Goal: Check status: Check status

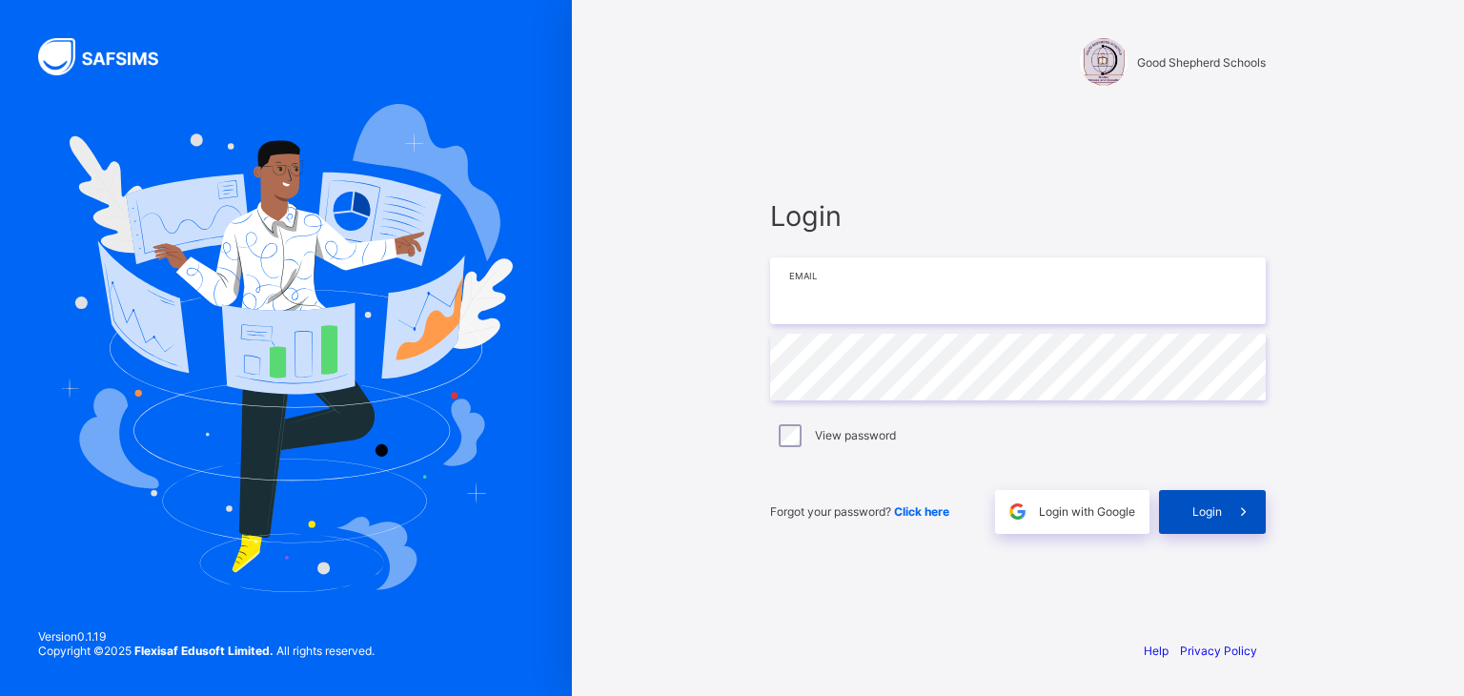
type input "**********"
click at [1203, 512] on span "Login" at bounding box center [1207, 511] width 30 height 14
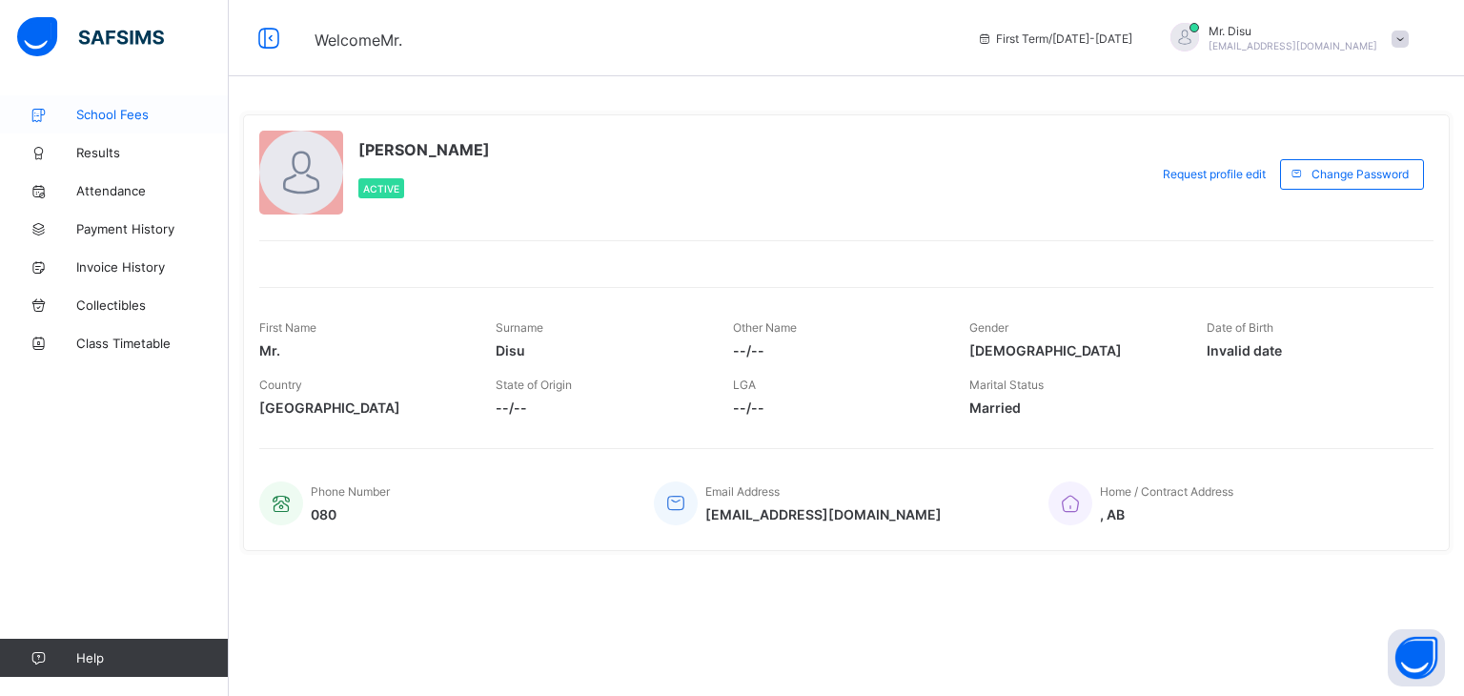
click at [115, 111] on span "School Fees" at bounding box center [152, 114] width 152 height 15
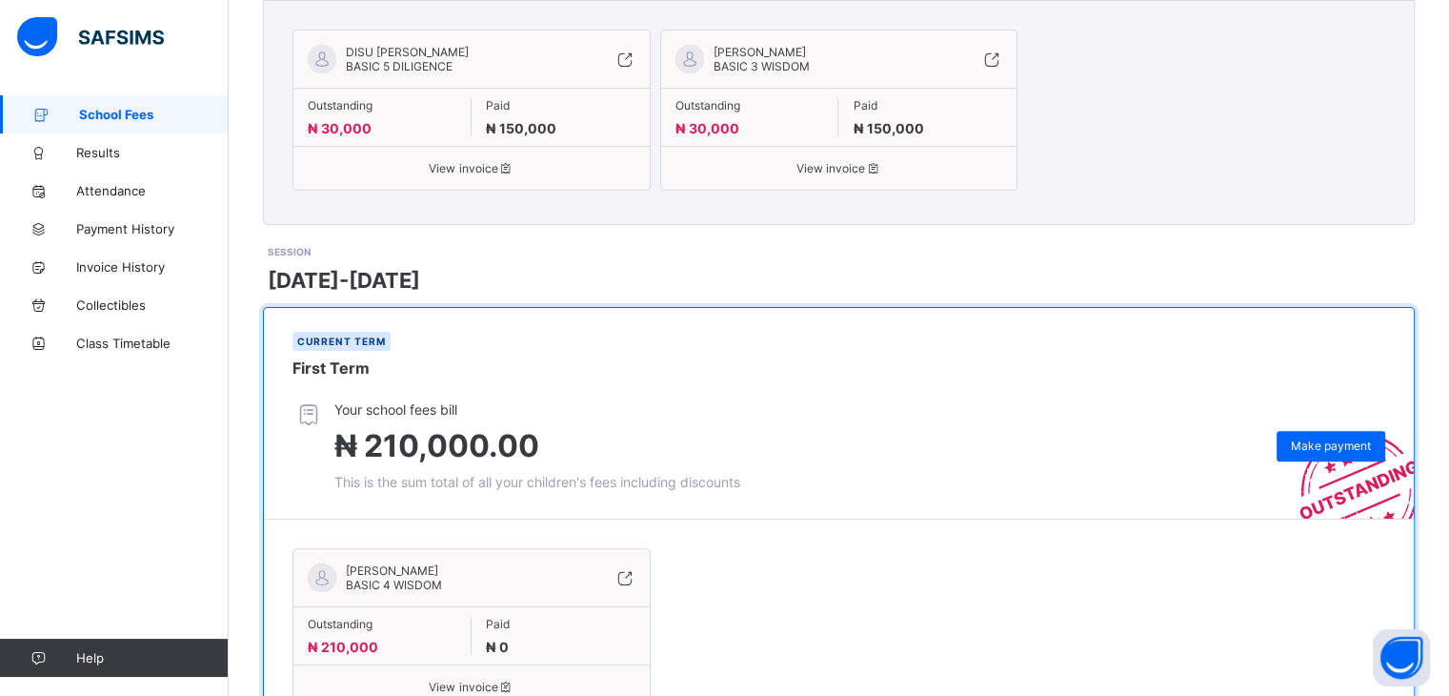
scroll to position [614, 0]
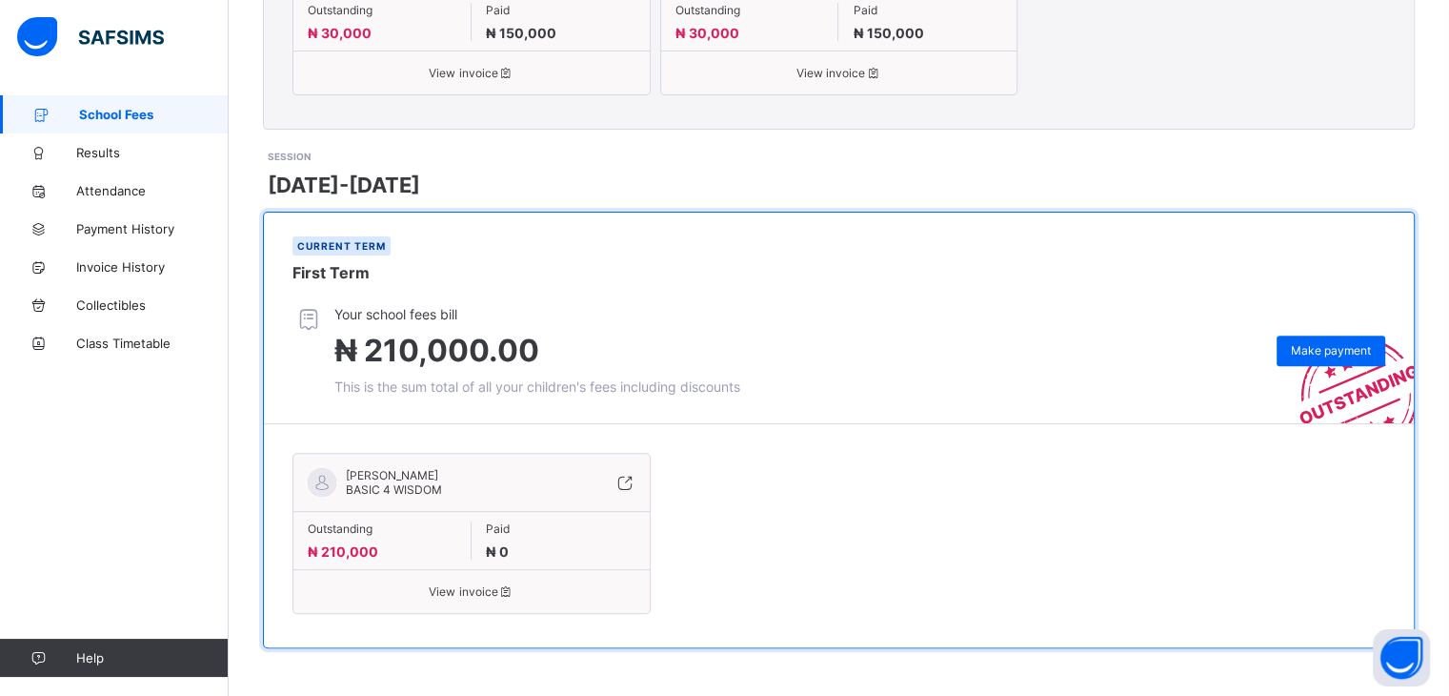
click at [451, 595] on span "View invoice" at bounding box center [472, 591] width 328 height 14
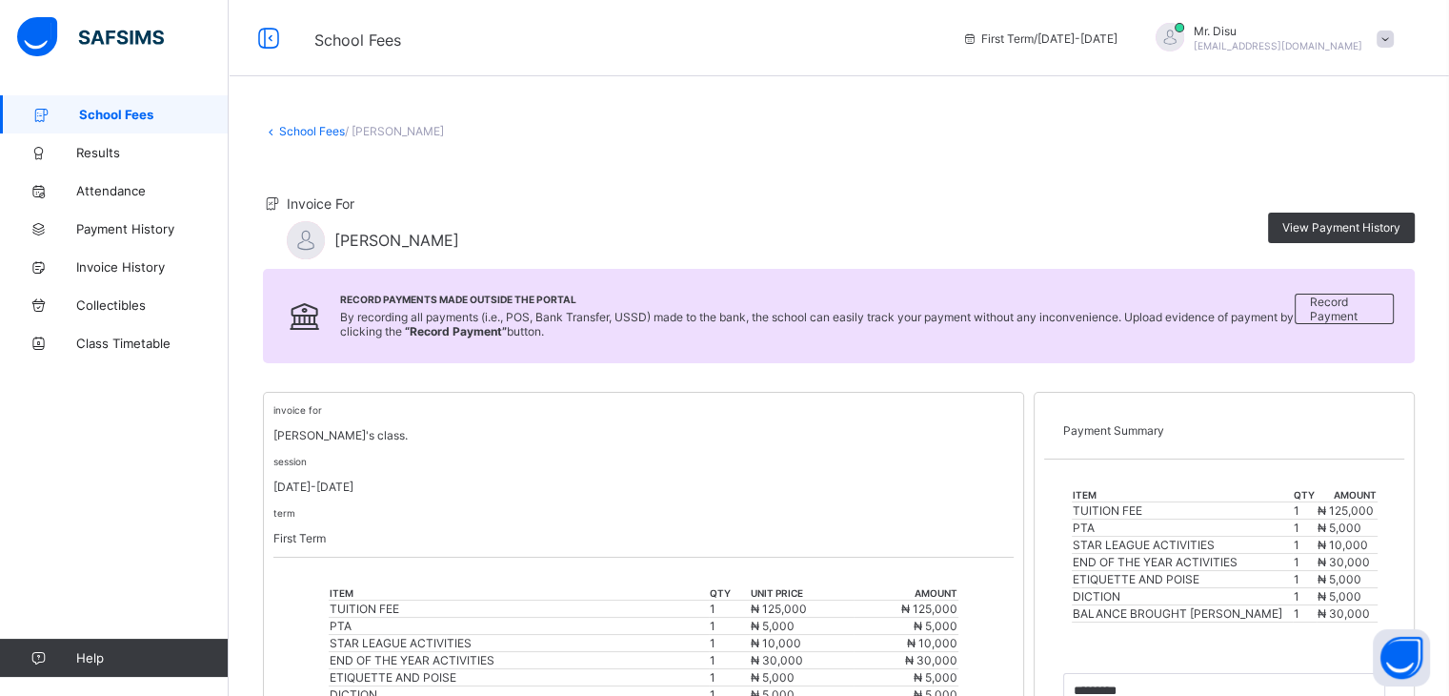
click at [314, 125] on link "School Fees" at bounding box center [312, 131] width 66 height 14
